Goal: Task Accomplishment & Management: Manage account settings

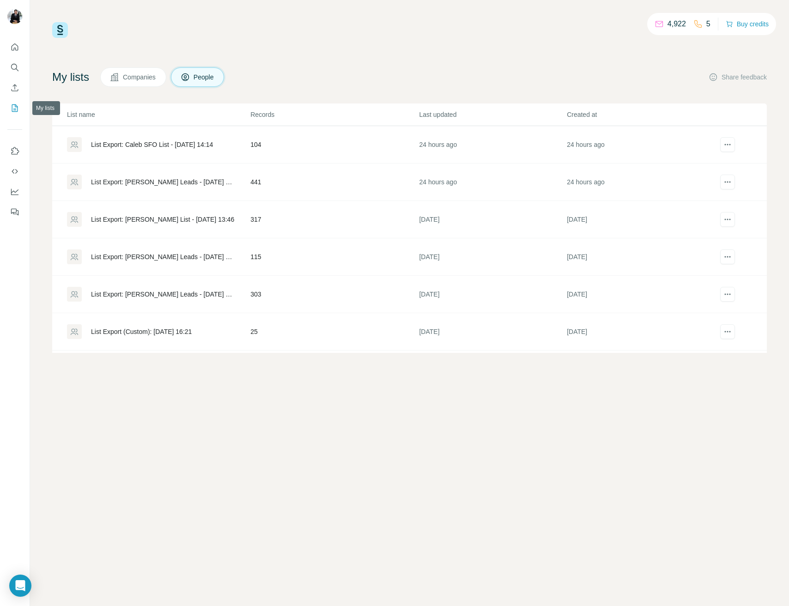
click at [16, 116] on button "My lists" at bounding box center [14, 108] width 15 height 17
click at [140, 143] on div "List Export: [PERSON_NAME] ATL List - [DATE] 14:02" at bounding box center [163, 144] width 144 height 9
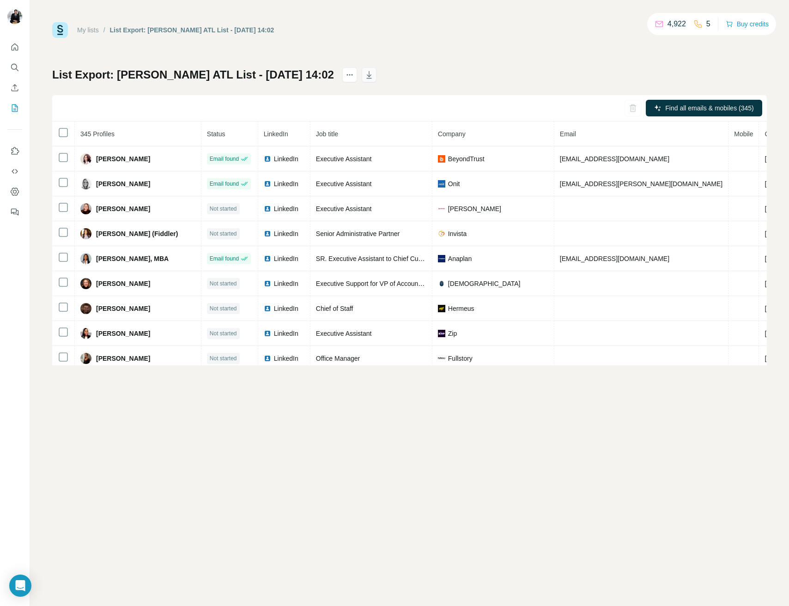
click at [362, 75] on button "button" at bounding box center [369, 74] width 15 height 15
click at [11, 107] on icon "My lists" at bounding box center [14, 108] width 9 height 9
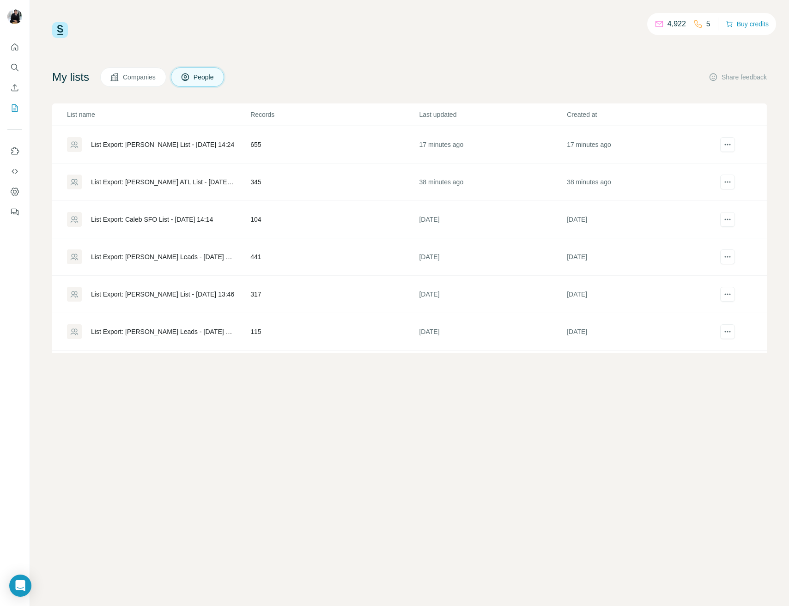
click at [197, 145] on div "List Export: Sarah LAX List - 18/09/2025 14:24" at bounding box center [162, 144] width 143 height 9
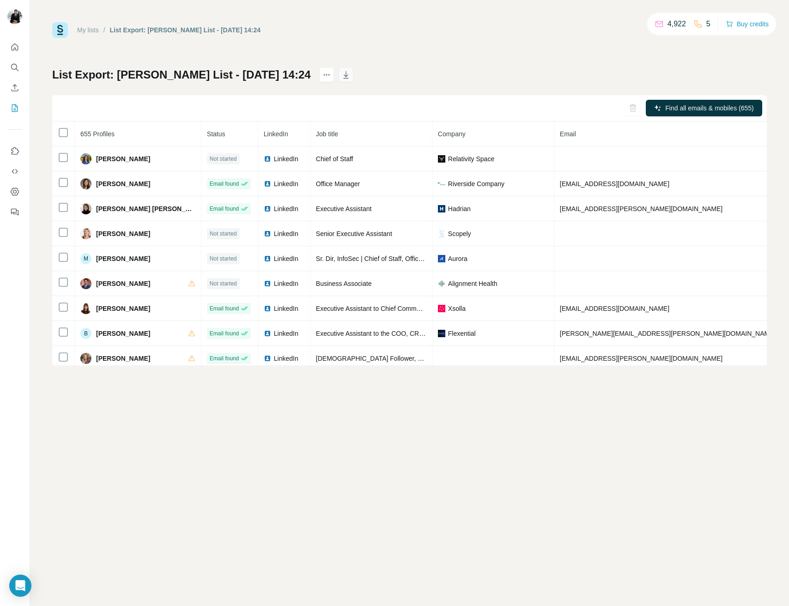
click at [341, 72] on icon "button" at bounding box center [345, 74] width 9 height 9
